Goal: Information Seeking & Learning: Learn about a topic

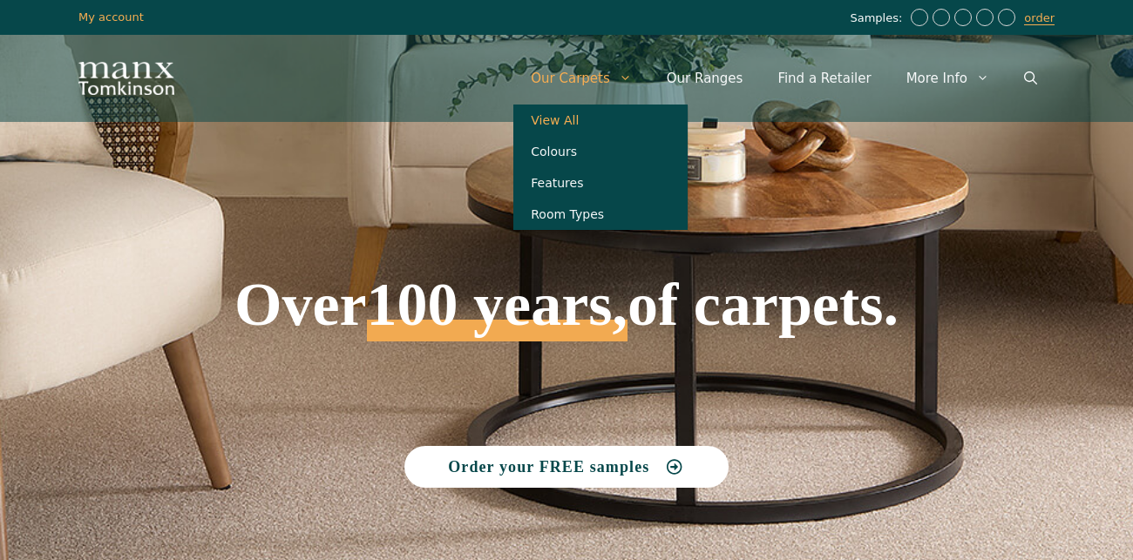
click at [581, 117] on link "View All" at bounding box center [600, 120] width 174 height 31
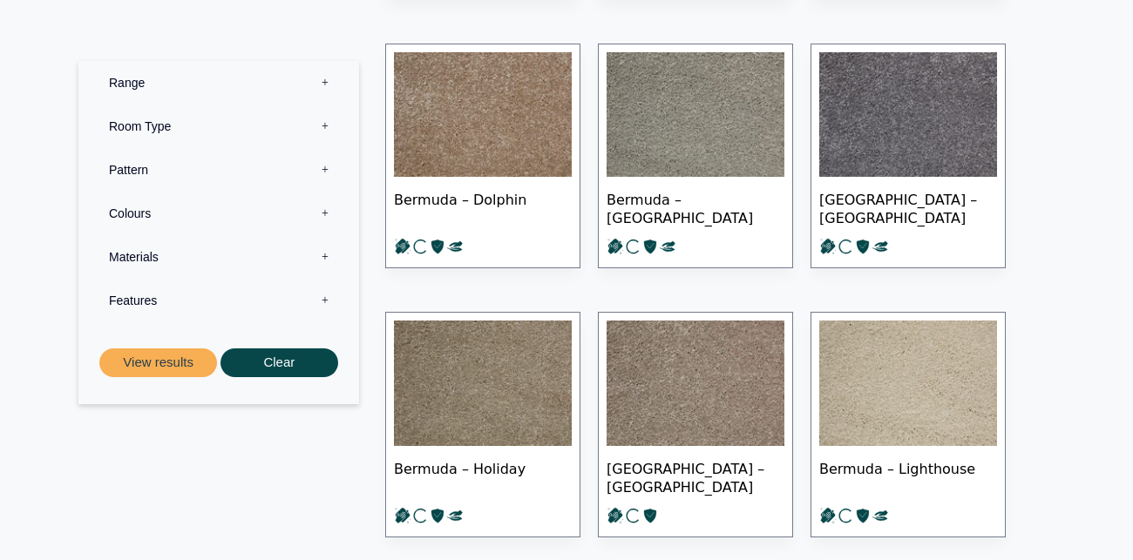
scroll to position [4396, 0]
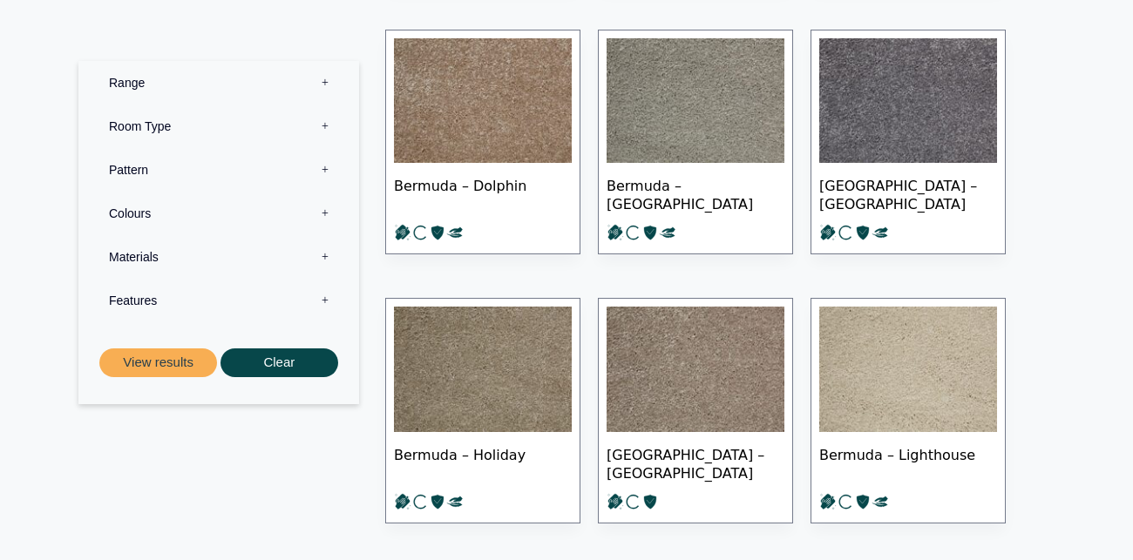
click at [124, 162] on label "Pattern 0" at bounding box center [218, 170] width 254 height 44
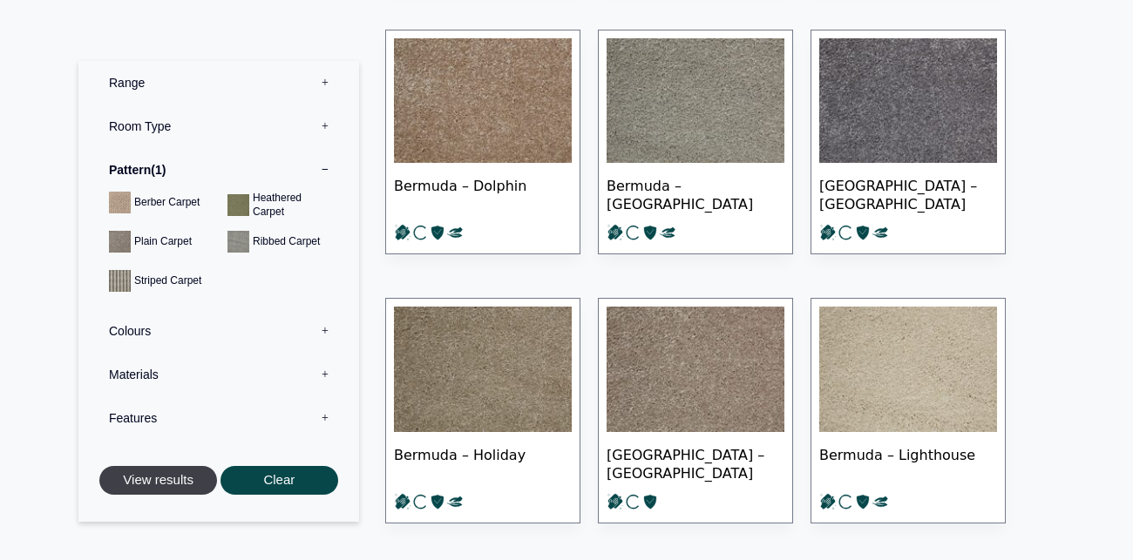
click at [140, 472] on button "View results" at bounding box center [158, 480] width 118 height 29
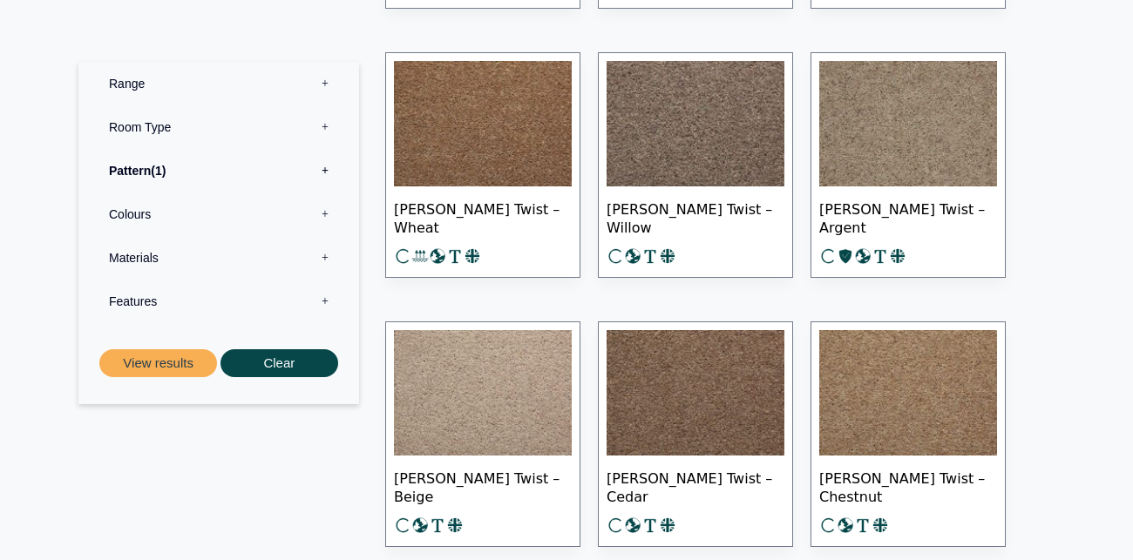
scroll to position [4344, 0]
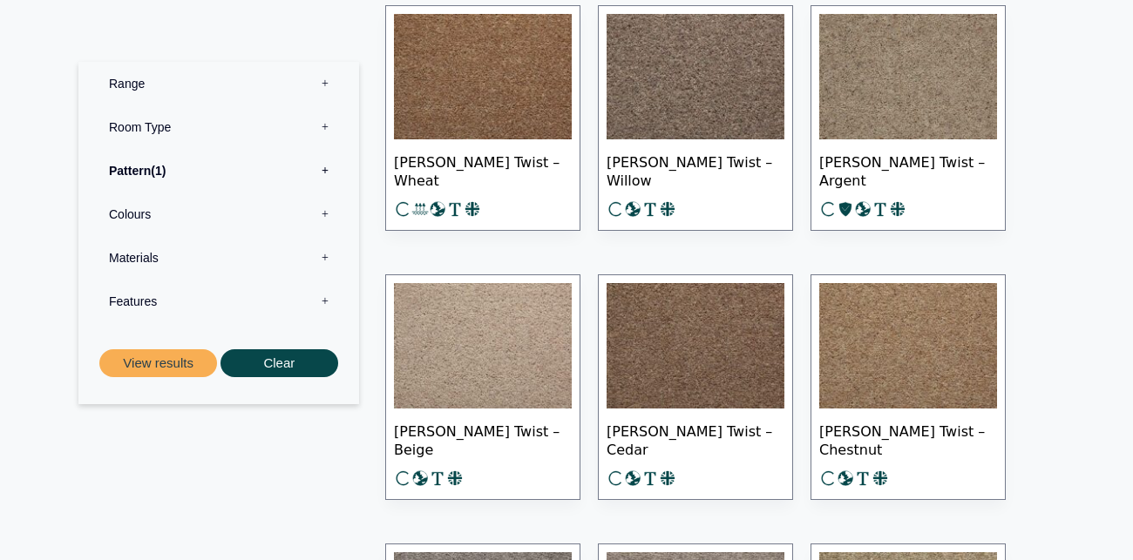
click at [498, 355] on img at bounding box center [483, 345] width 178 height 125
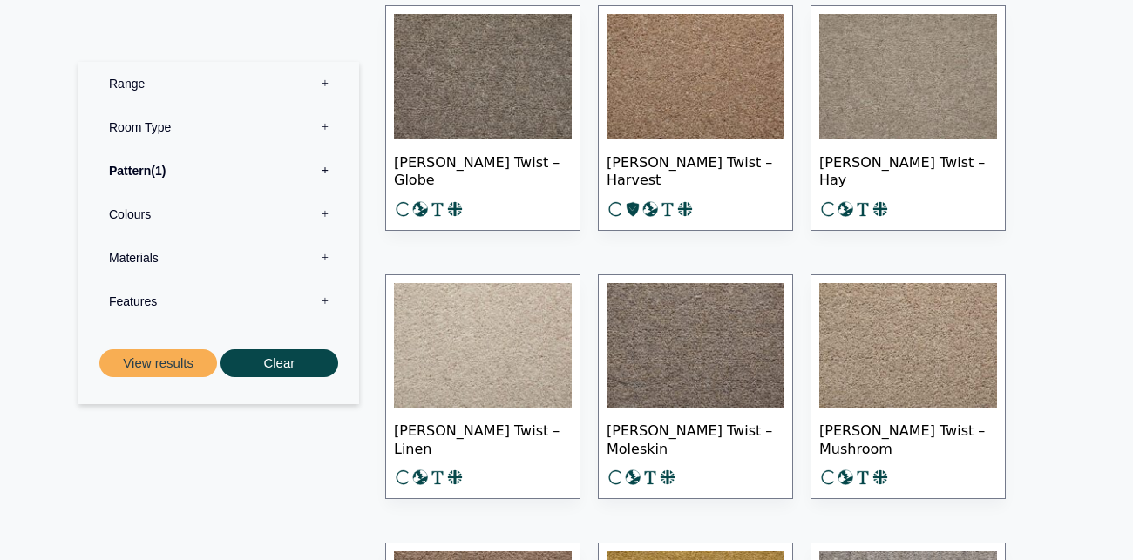
scroll to position [5216, 0]
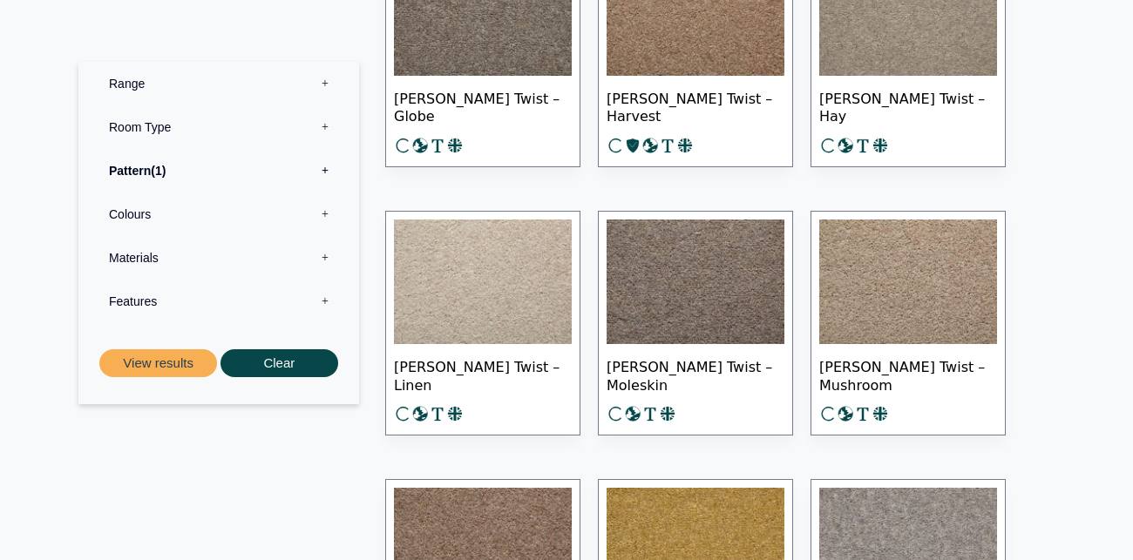
click at [470, 274] on img at bounding box center [483, 282] width 178 height 125
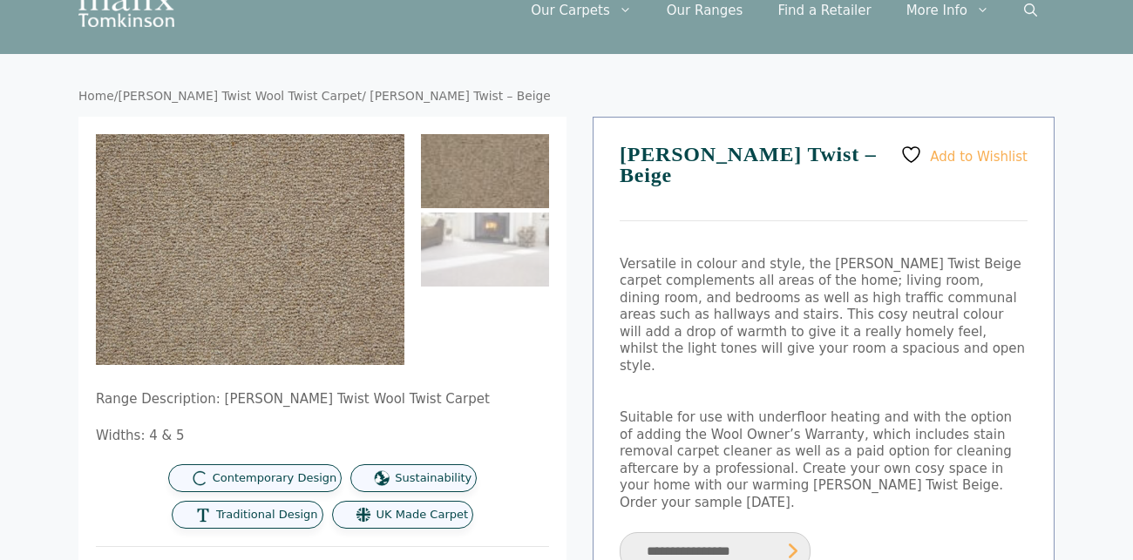
scroll to position [102, 0]
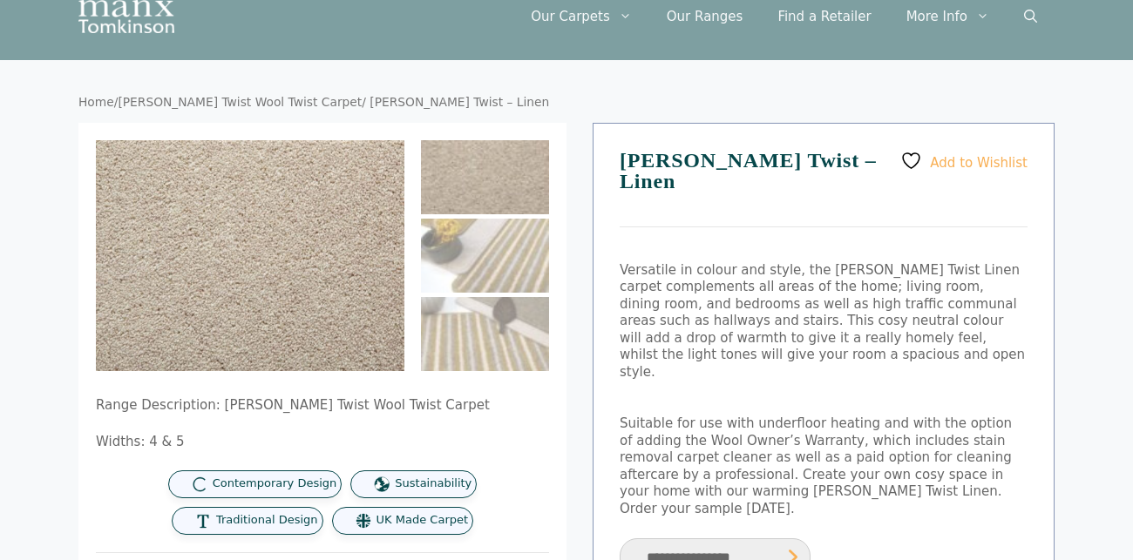
scroll to position [63, 0]
click at [502, 179] on img at bounding box center [485, 176] width 128 height 74
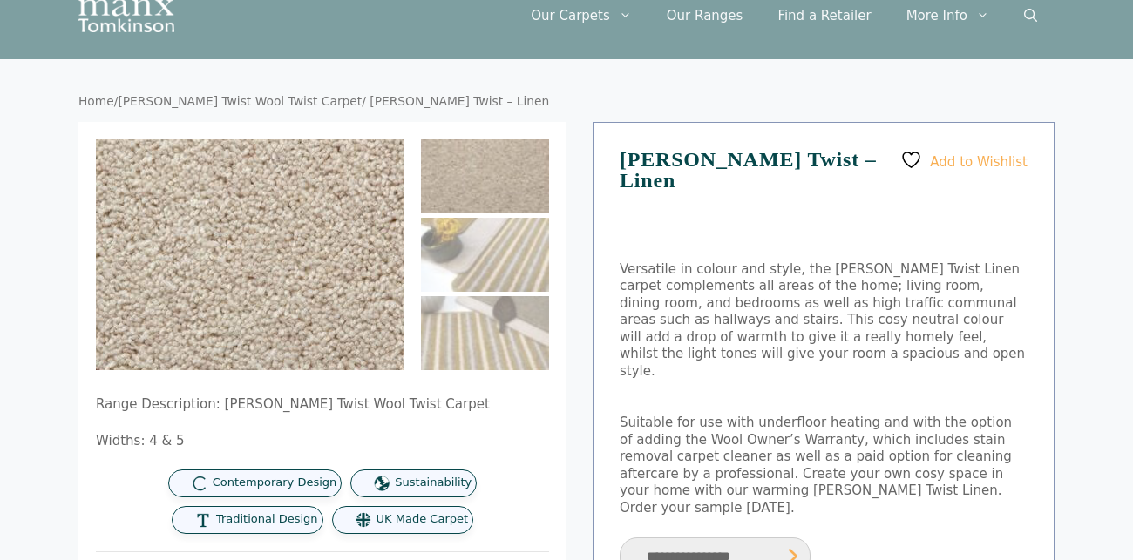
click at [256, 239] on img at bounding box center [243, 272] width 698 height 523
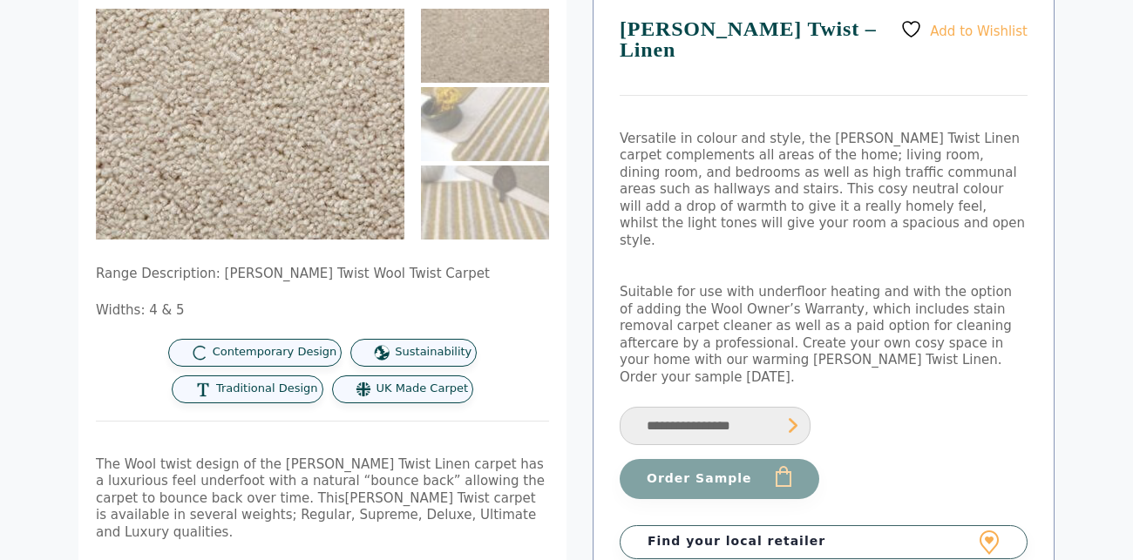
scroll to position [0, 0]
